Goal: Check status: Check status

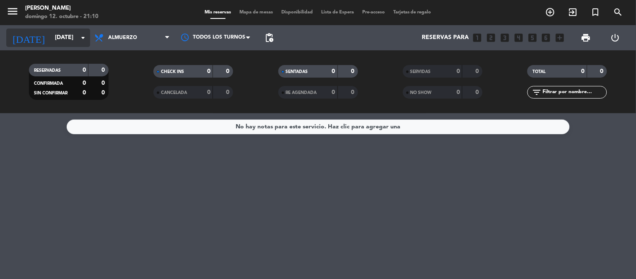
click at [58, 43] on input "[DATE]" at bounding box center [91, 37] width 80 height 15
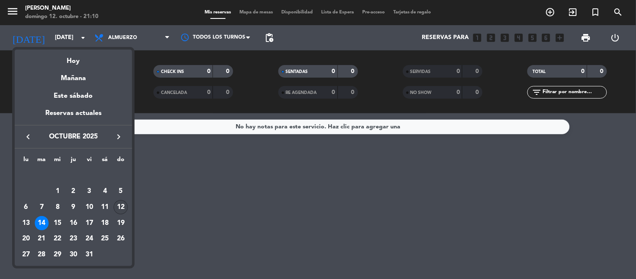
click at [118, 212] on div "12" at bounding box center [121, 207] width 14 height 14
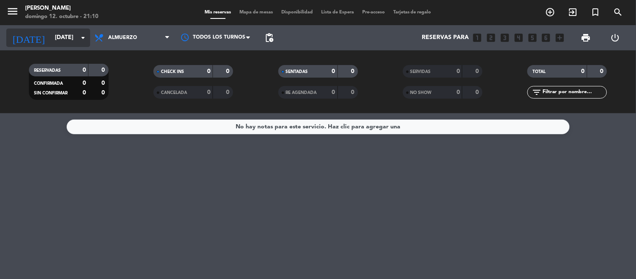
click at [60, 39] on input "[DATE]" at bounding box center [91, 37] width 80 height 15
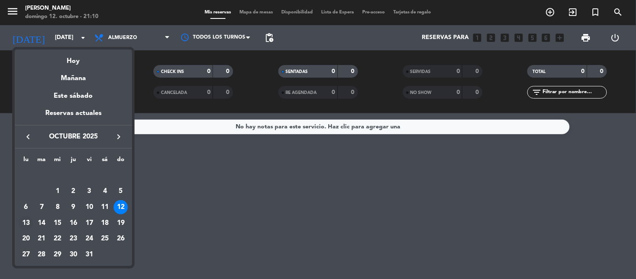
click at [22, 227] on div "13" at bounding box center [26, 223] width 14 height 14
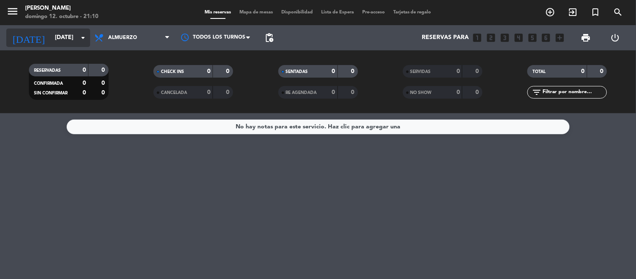
click at [61, 36] on input "[DATE]" at bounding box center [91, 37] width 80 height 15
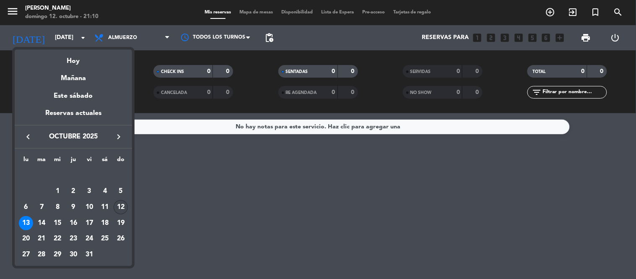
click at [124, 203] on div "12" at bounding box center [121, 207] width 14 height 14
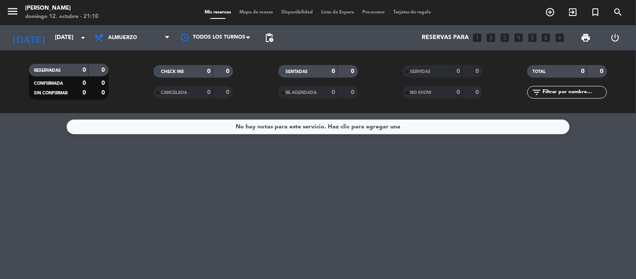
type input "[DATE]"
click at [162, 39] on span "Almuerzo" at bounding box center [132, 38] width 84 height 18
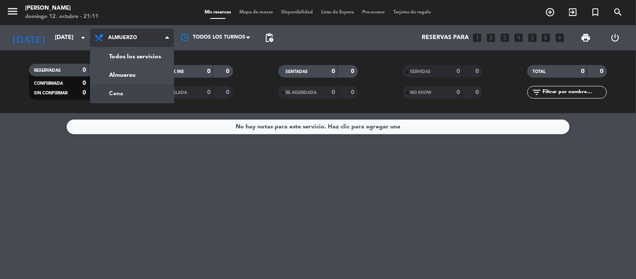
click at [133, 96] on div "menu [PERSON_NAME][DATE] 12. octubre - 21:11 Mis reservas Mapa de mesas Disponi…" at bounding box center [318, 56] width 636 height 113
